Goal: Task Accomplishment & Management: Complete application form

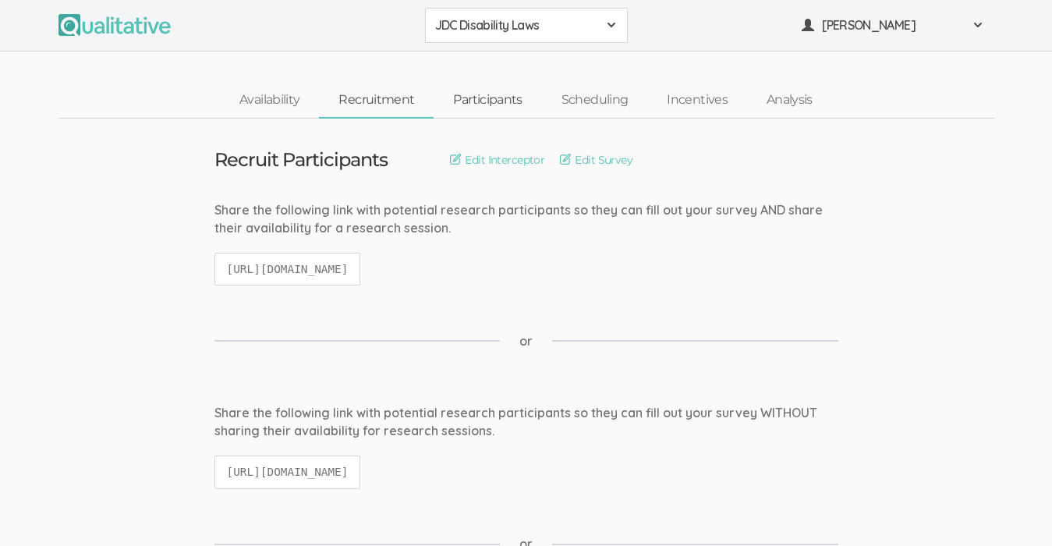
click at [485, 96] on link "Participants" at bounding box center [487, 100] width 108 height 34
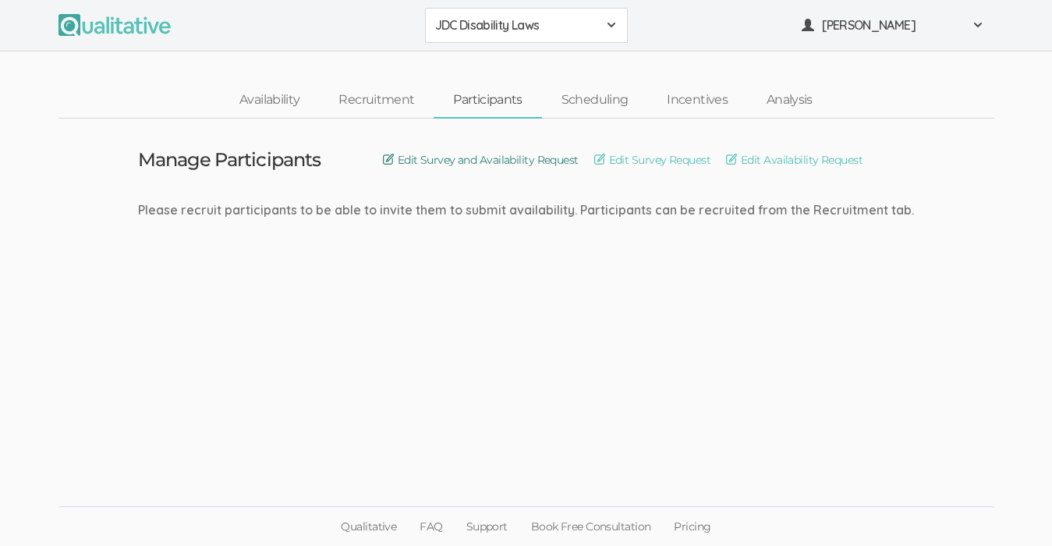
click at [560, 157] on link "Edit Survey and Availability Request" at bounding box center [481, 159] width 196 height 17
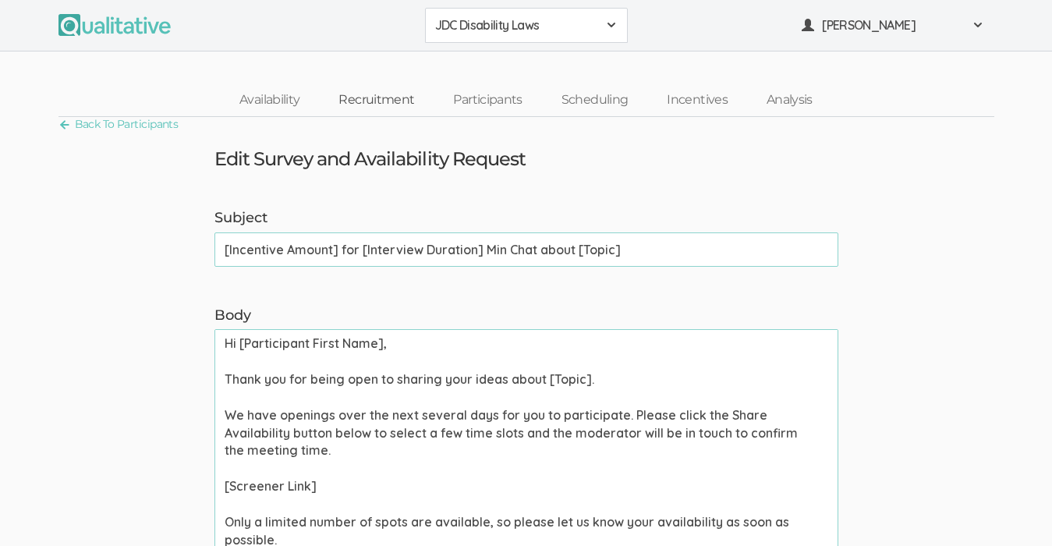
click at [391, 95] on link "Recruitment" at bounding box center [376, 100] width 115 height 34
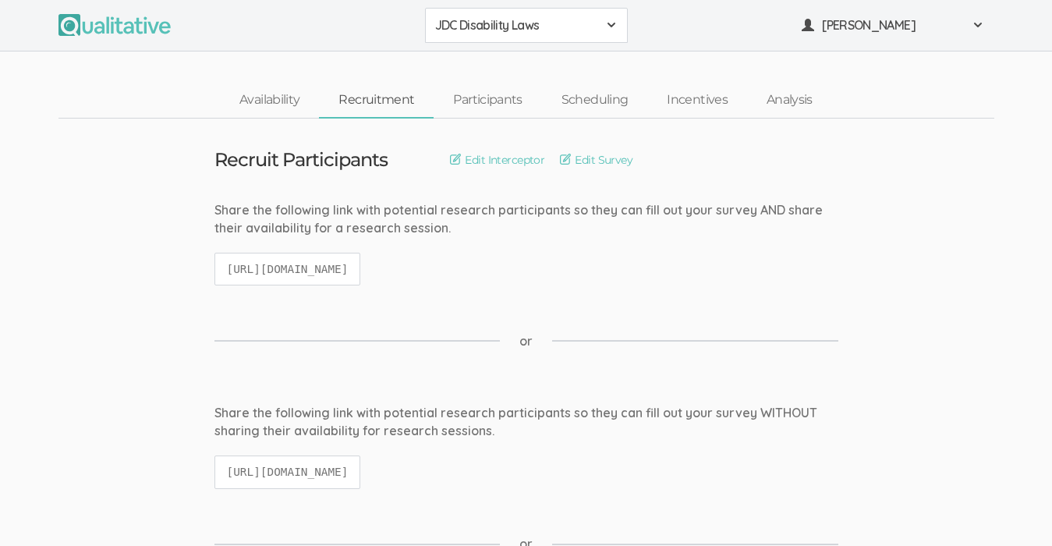
click at [483, 108] on link "Participants" at bounding box center [487, 100] width 108 height 34
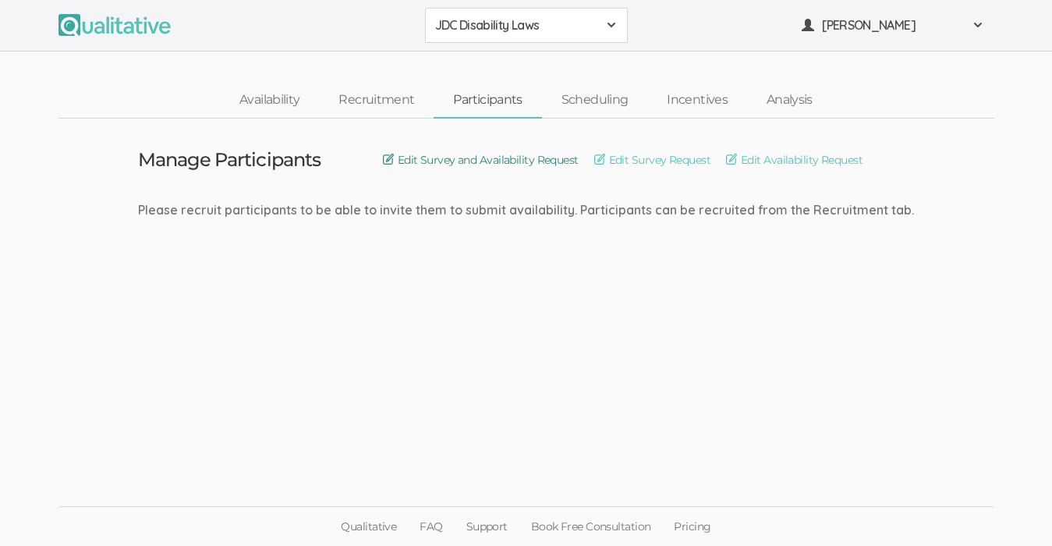
click at [478, 157] on link "Edit Survey and Availability Request" at bounding box center [481, 159] width 196 height 17
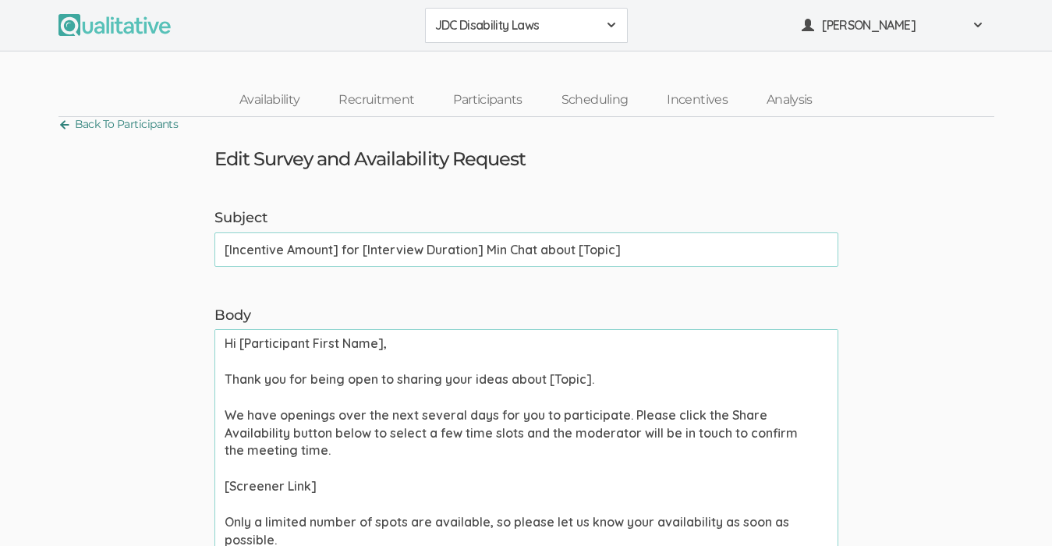
click at [155, 115] on link "Back To Participants" at bounding box center [118, 124] width 120 height 21
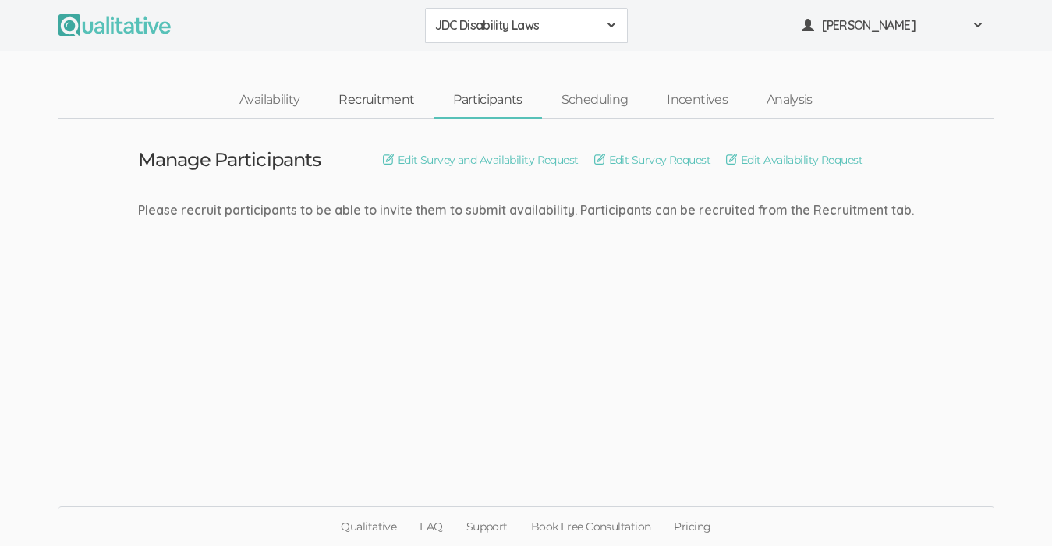
click at [387, 97] on link "Recruitment" at bounding box center [376, 100] width 115 height 34
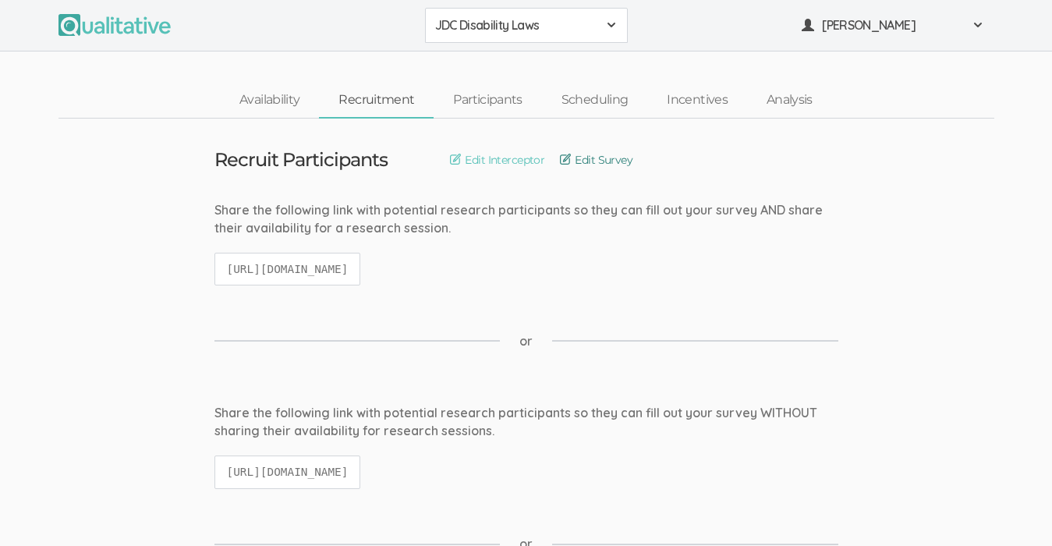
click at [571, 158] on link "Edit Survey" at bounding box center [596, 159] width 73 height 17
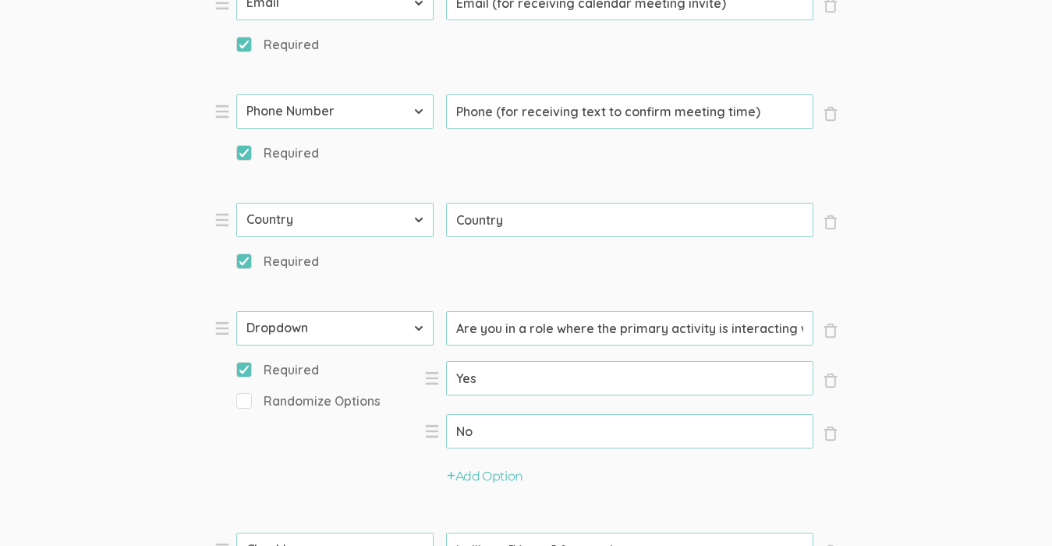
scroll to position [885, 0]
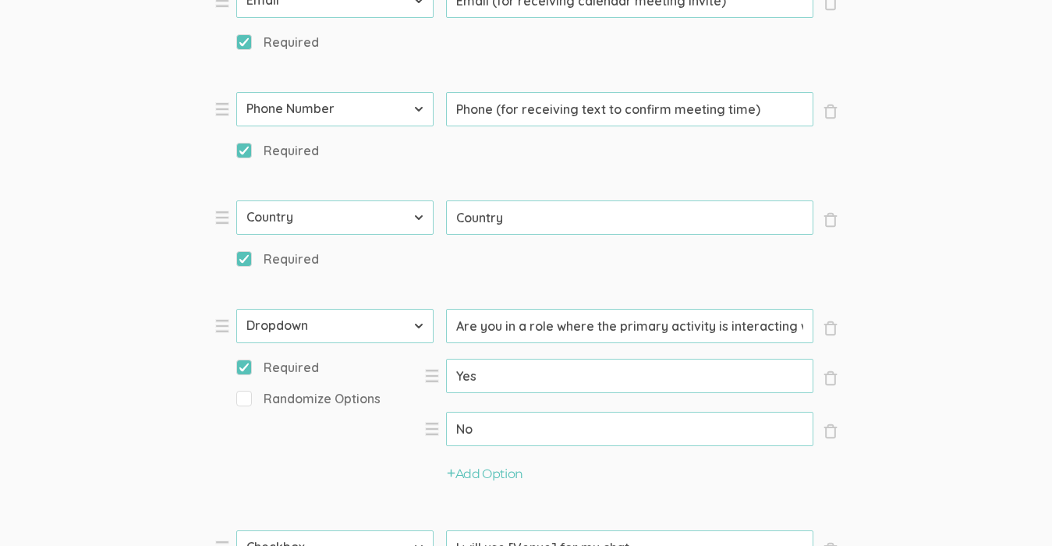
click at [699, 331] on input "Are you in a role where the primary activity is interacting with juveniles?" at bounding box center [629, 326] width 367 height 34
click at [743, 324] on input "Are you in a role where the primary activity is interacting with juveniles?" at bounding box center [629, 326] width 367 height 34
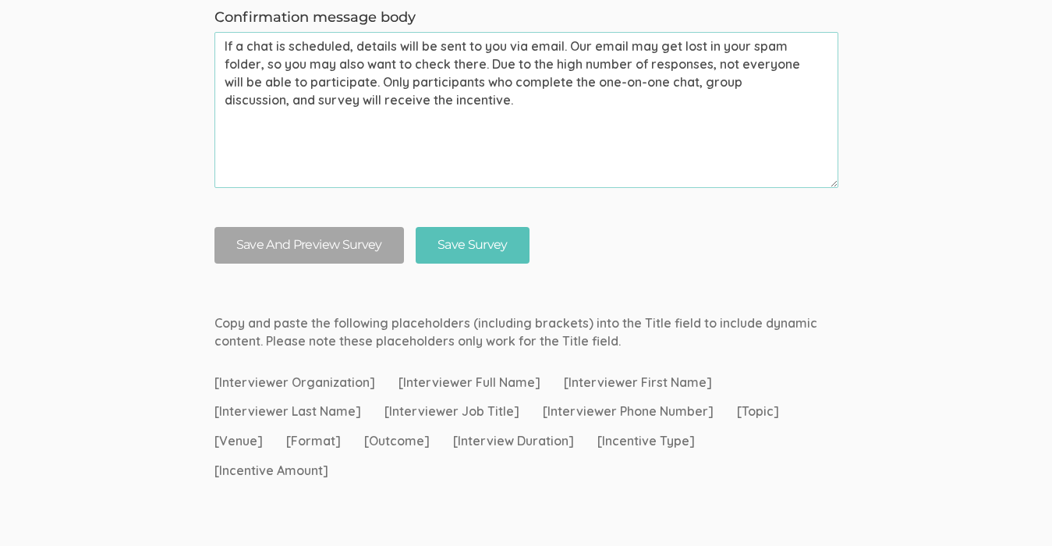
scroll to position [1803, 0]
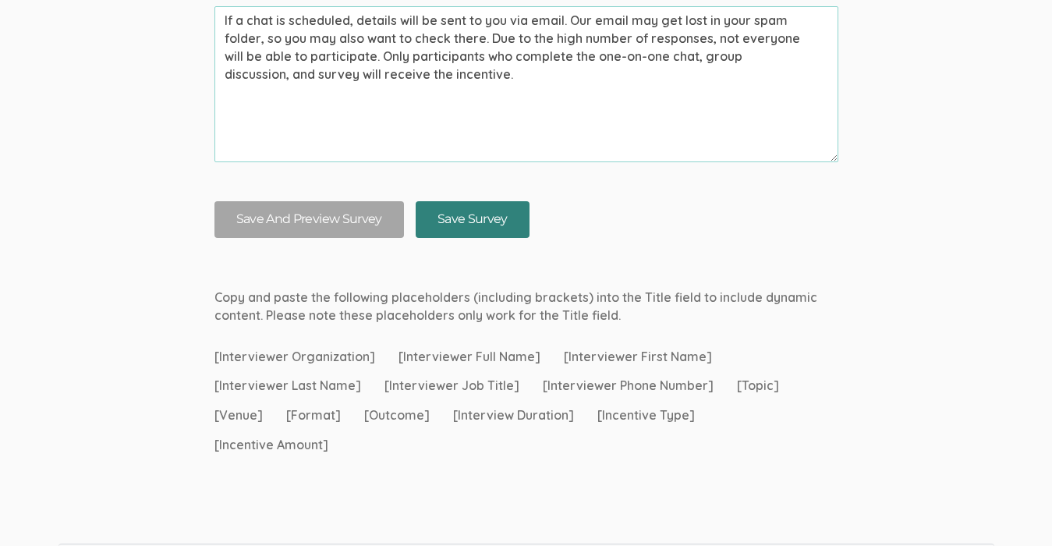
type input "Are you in a role where the primary activity is interacting with detained/incar…"
click at [463, 218] on input "Save Survey" at bounding box center [473, 219] width 114 height 37
